Goal: Register for event/course

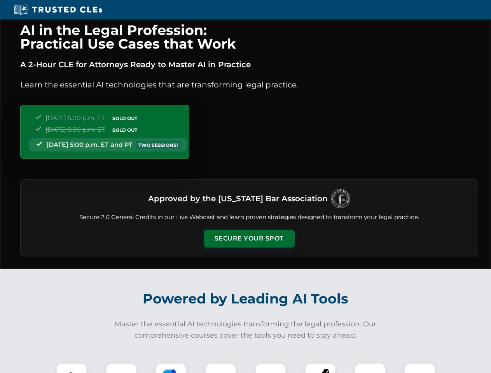
click at [249, 239] on button "Secure Your Spot" at bounding box center [249, 239] width 91 height 18
click at [72, 368] on img at bounding box center [71, 378] width 23 height 23
